Goal: Find contact information: Find contact information

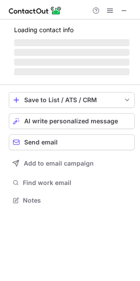
scroll to position [191, 140]
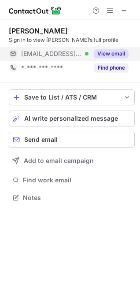
click at [117, 57] on button "View email" at bounding box center [111, 53] width 35 height 9
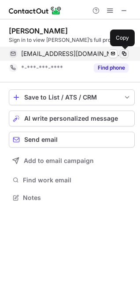
click at [125, 56] on span at bounding box center [124, 53] width 7 height 7
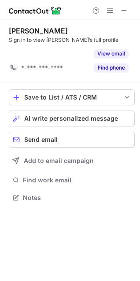
scroll to position [177, 140]
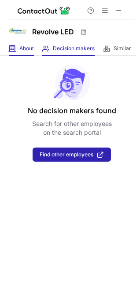
click at [18, 50] on div "About About Company" at bounding box center [21, 48] width 25 height 15
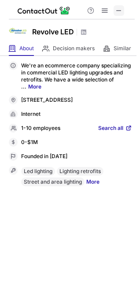
click at [120, 14] on span at bounding box center [118, 10] width 7 height 7
